Goal: Browse casually: Explore the website without a specific task or goal

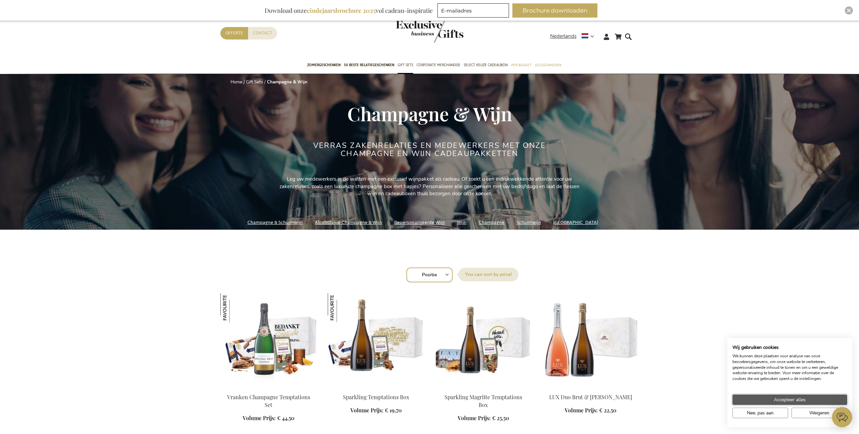
click at [776, 400] on span "Accepteer alles" at bounding box center [790, 399] width 32 height 7
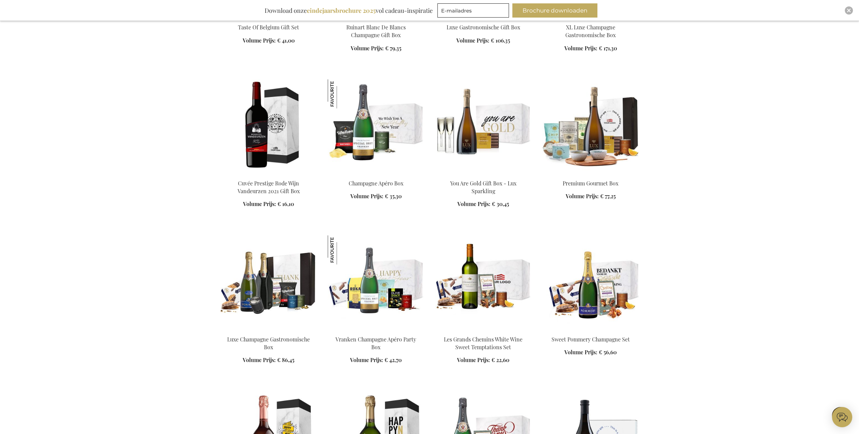
scroll to position [675, 0]
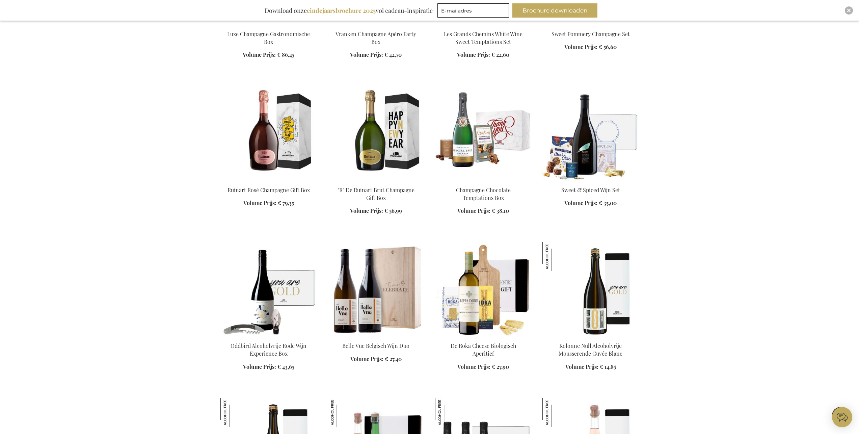
scroll to position [1148, 0]
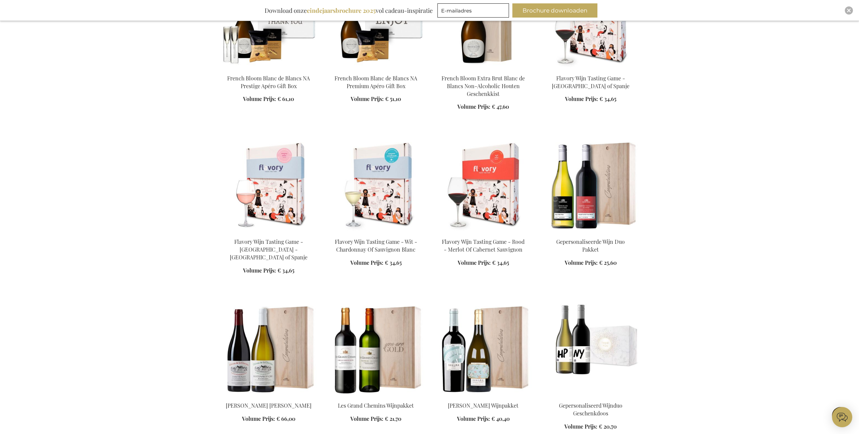
scroll to position [2060, 0]
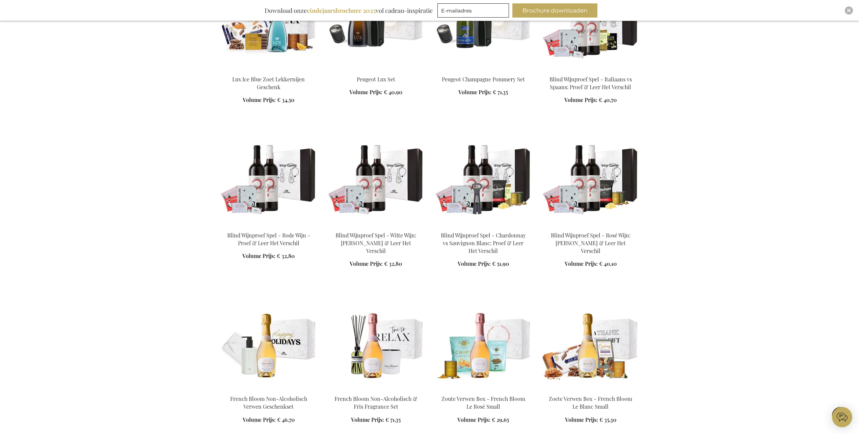
scroll to position [2837, 0]
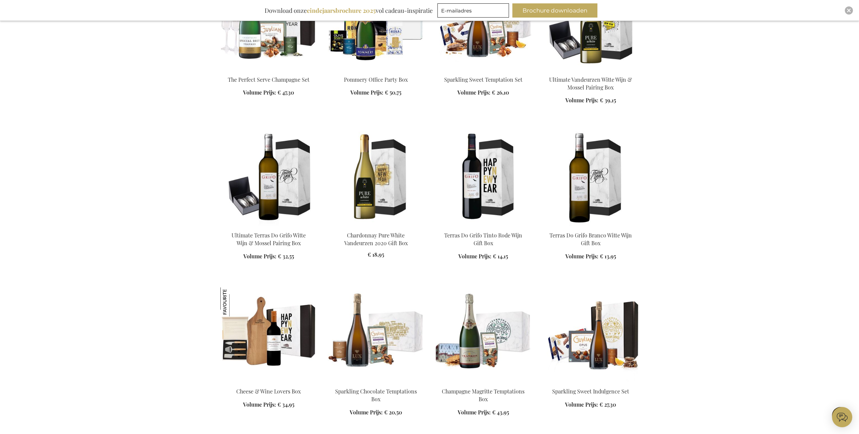
scroll to position [3917, 0]
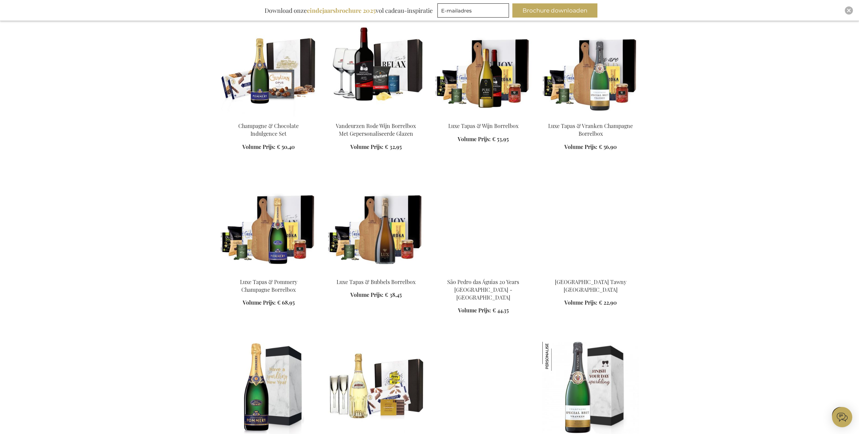
scroll to position [4424, 0]
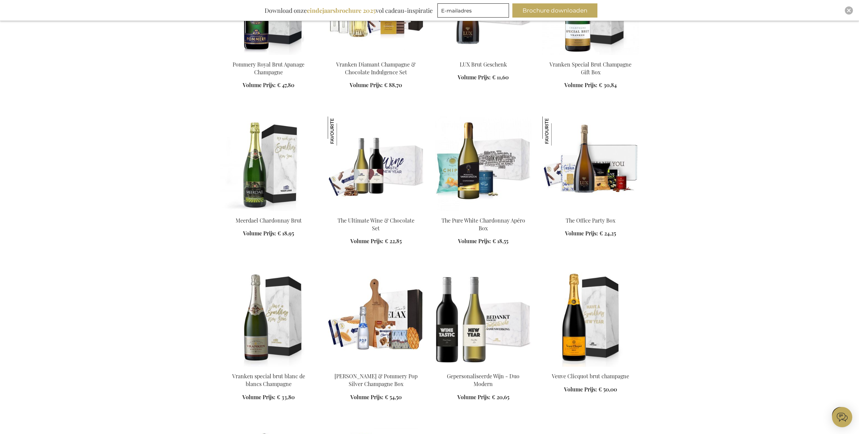
scroll to position [4728, 0]
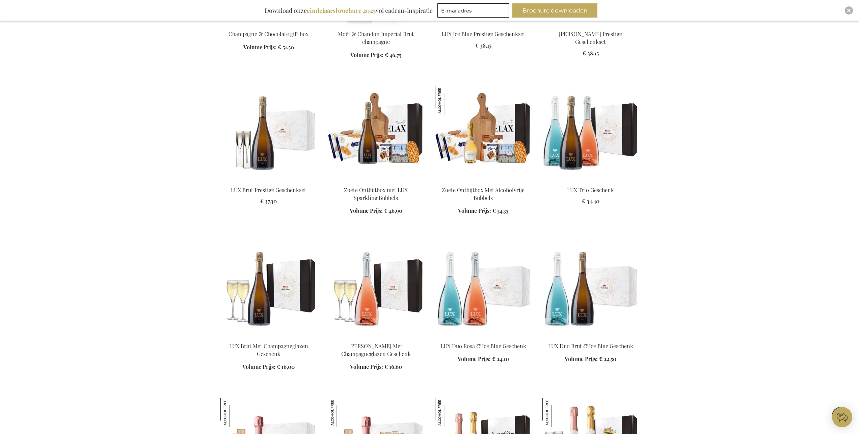
scroll to position [5403, 0]
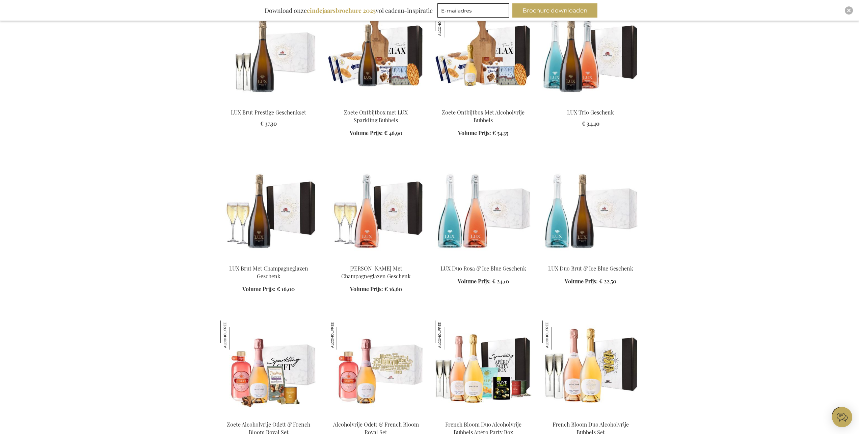
scroll to position [5538, 0]
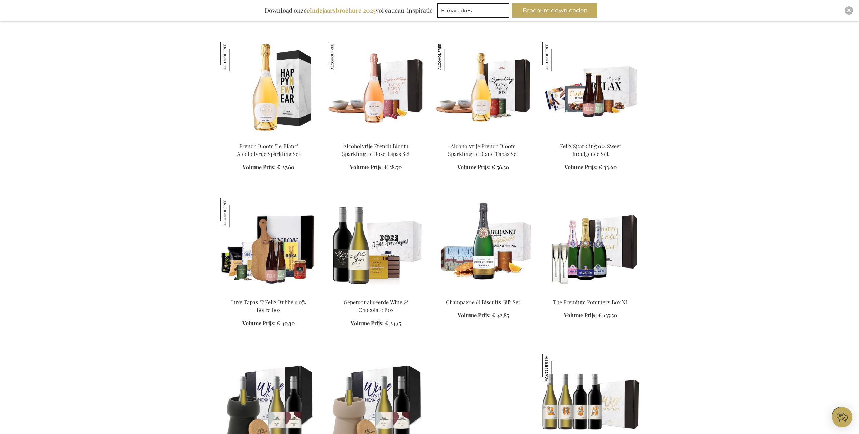
scroll to position [6146, 0]
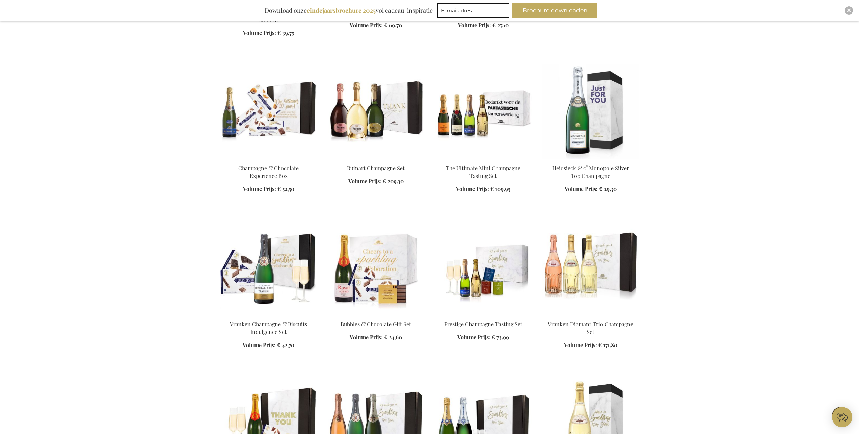
scroll to position [6889, 0]
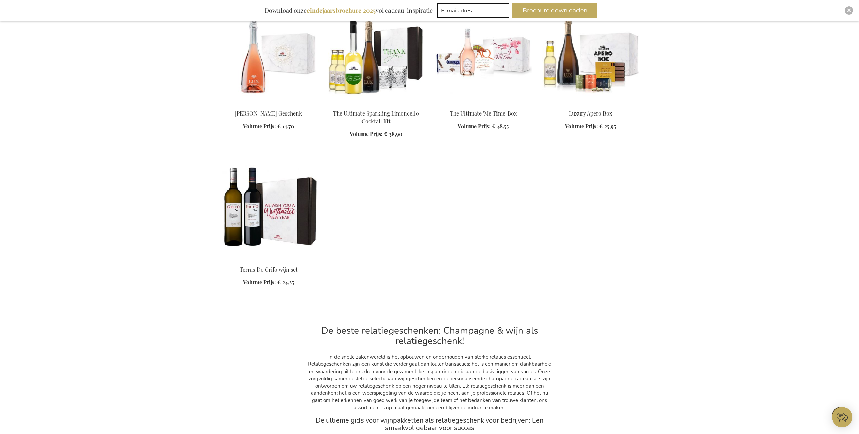
scroll to position [7497, 0]
